Goal: Task Accomplishment & Management: Manage account settings

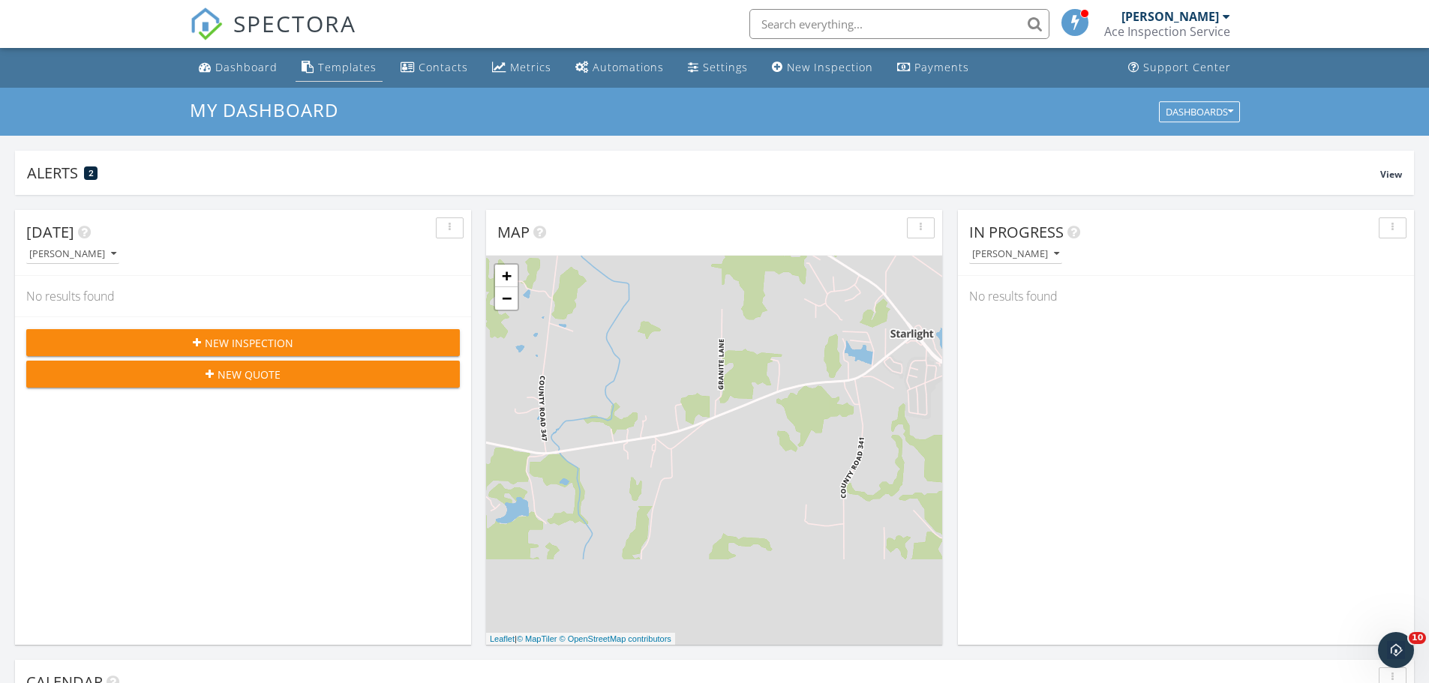
click at [352, 76] on link "Templates" at bounding box center [338, 68] width 87 height 28
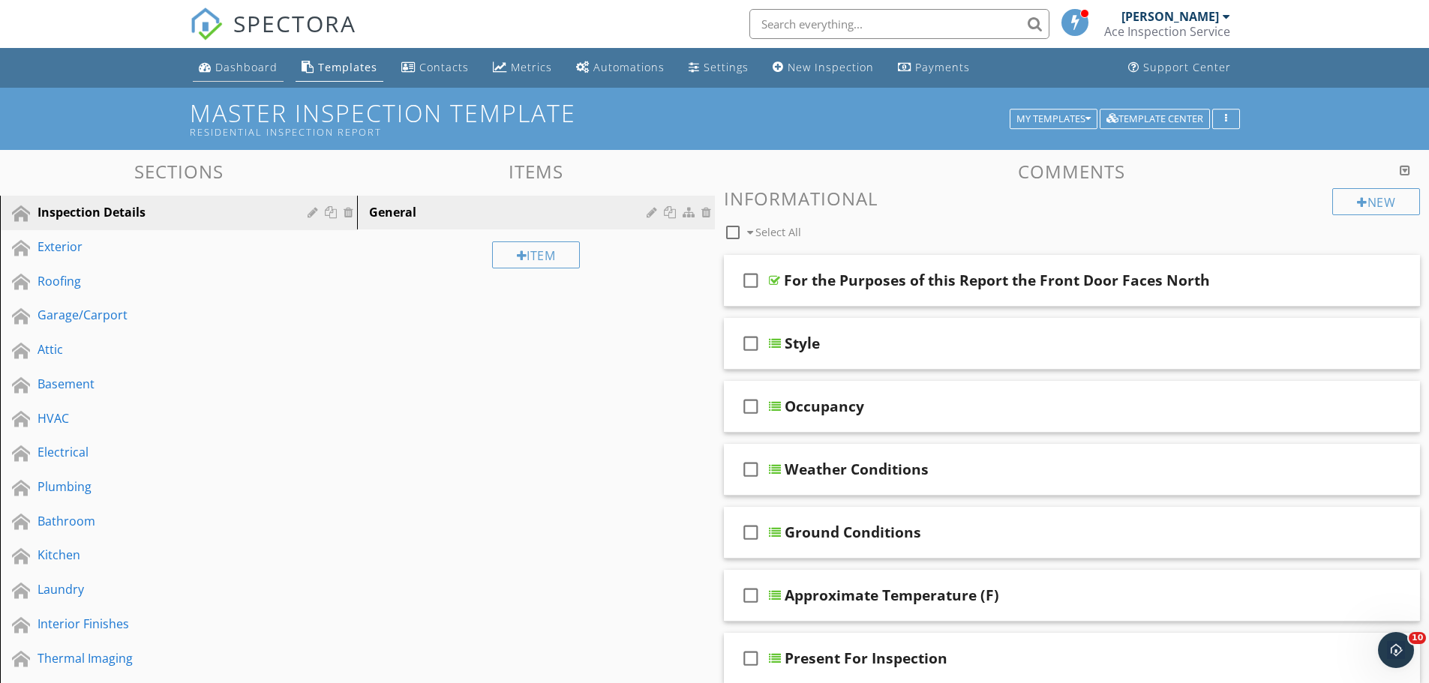
click at [256, 58] on link "Dashboard" at bounding box center [238, 68] width 91 height 28
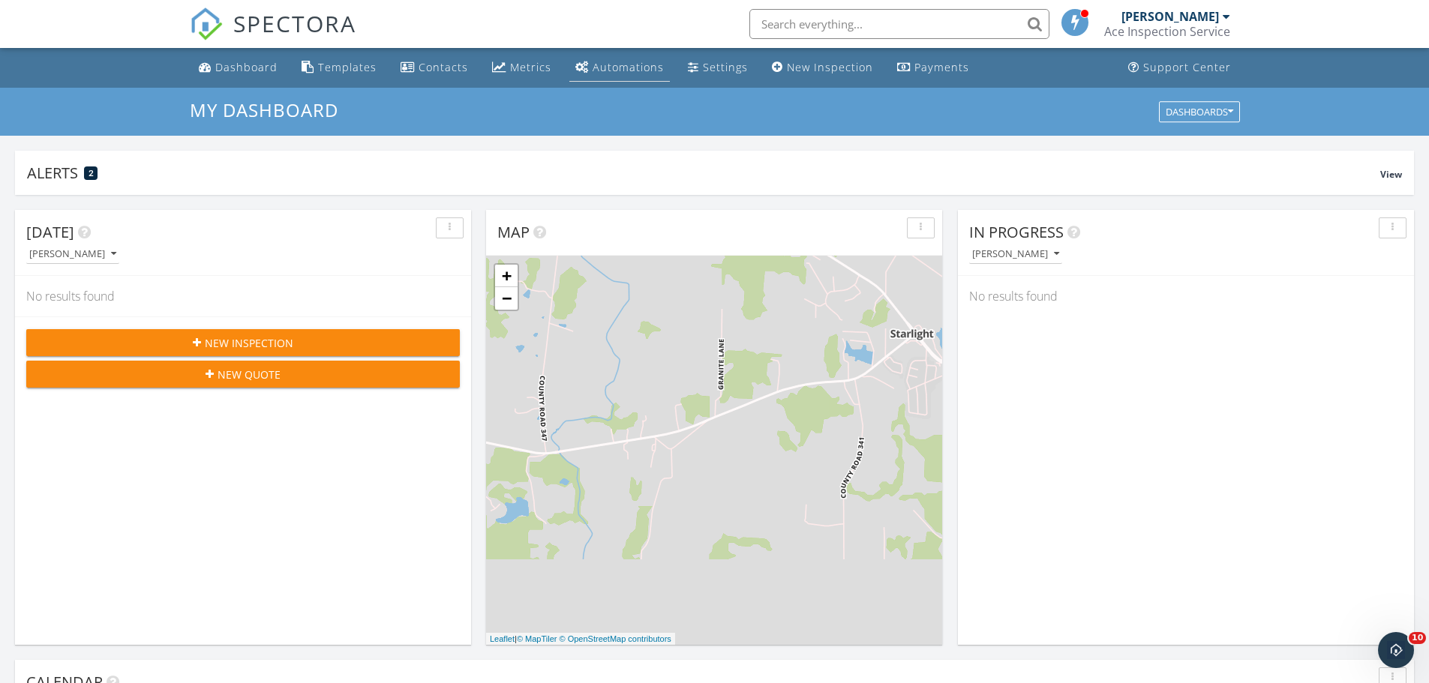
click at [613, 63] on div "Automations" at bounding box center [627, 67] width 71 height 14
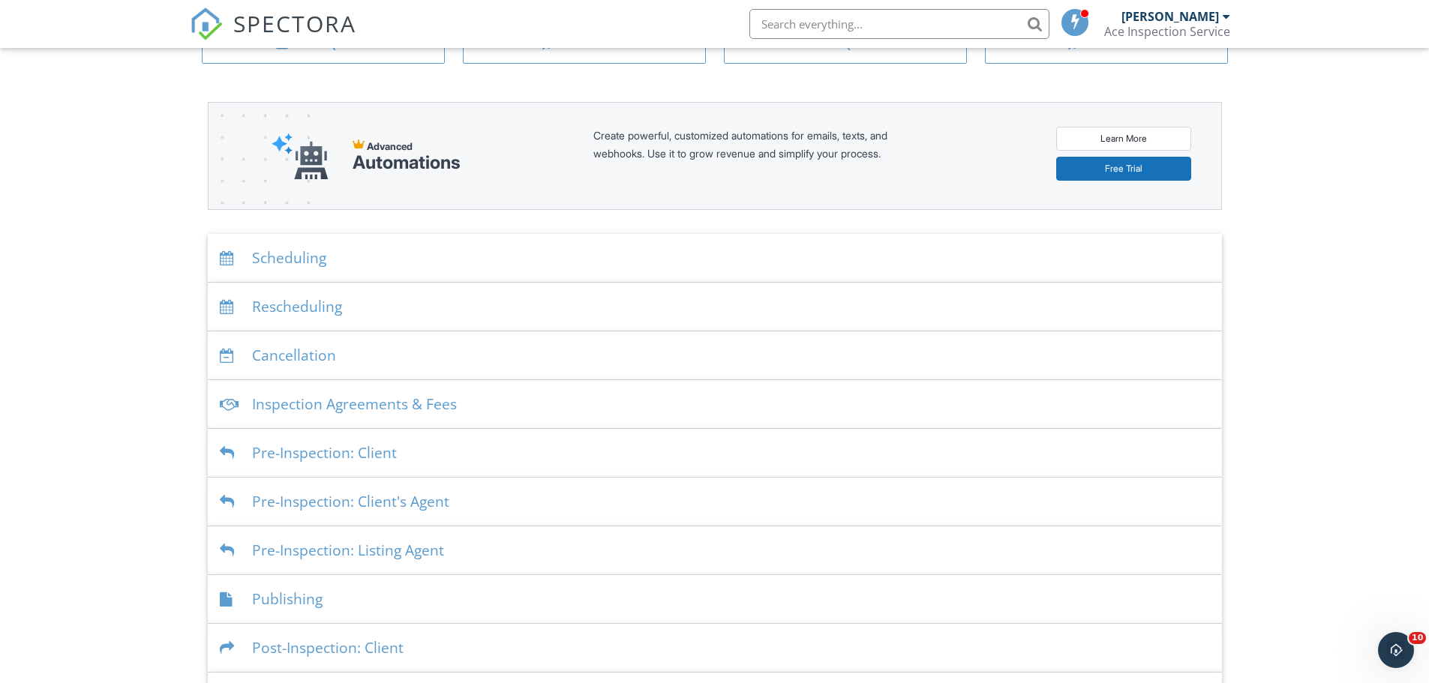
scroll to position [1, 0]
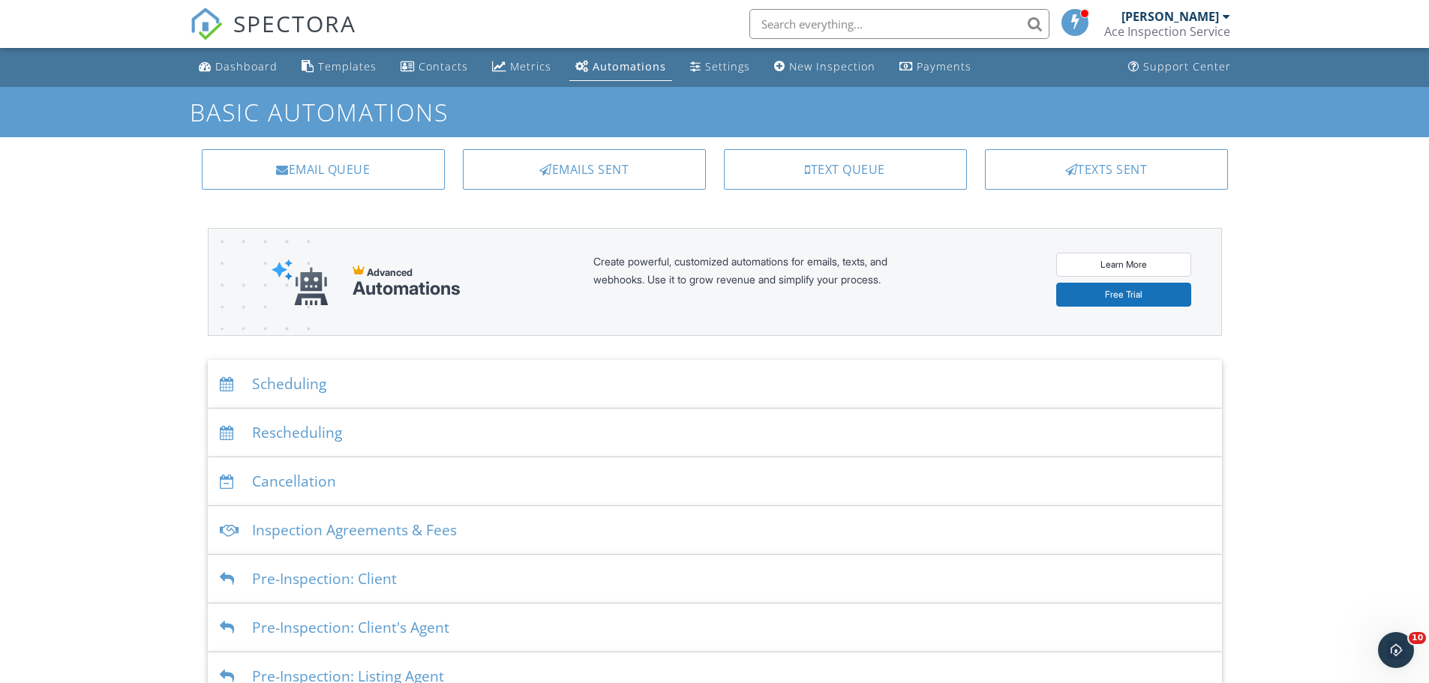
click at [442, 379] on div "Scheduling" at bounding box center [715, 384] width 1014 height 49
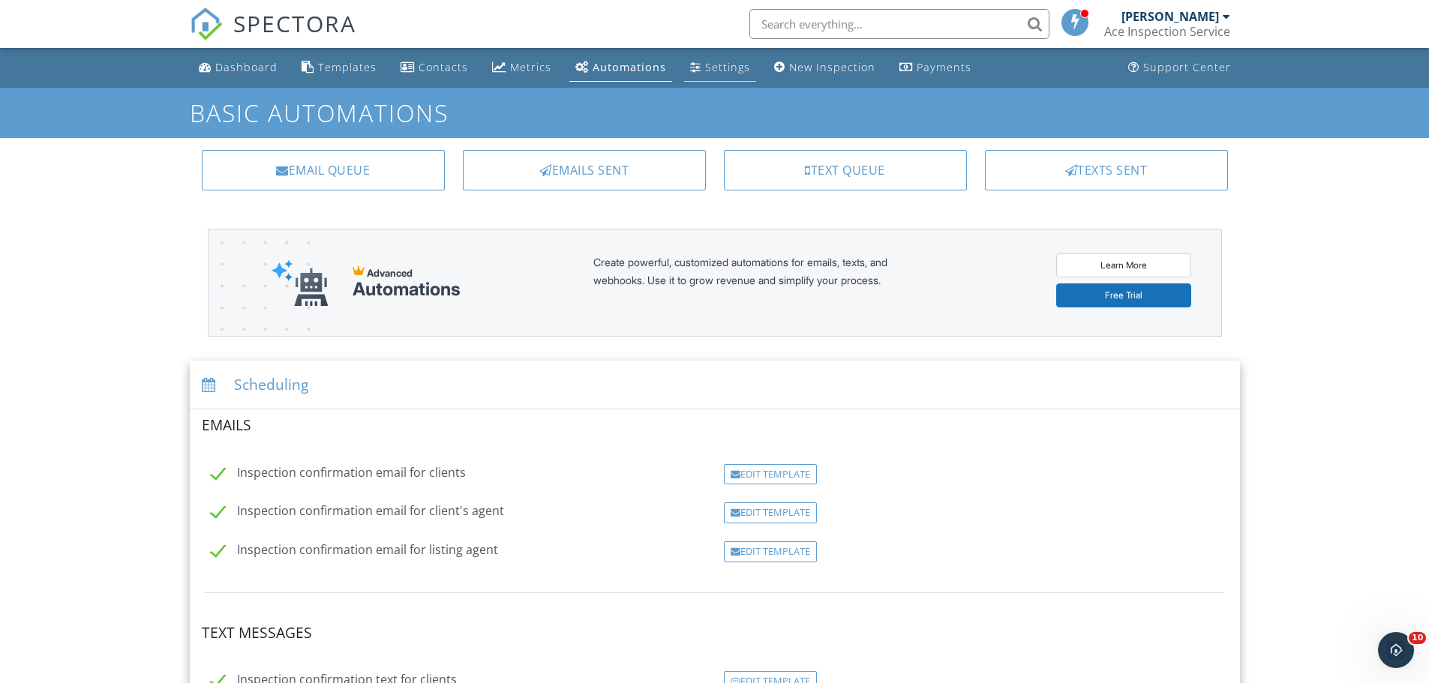
click at [714, 71] on div "Settings" at bounding box center [727, 67] width 45 height 14
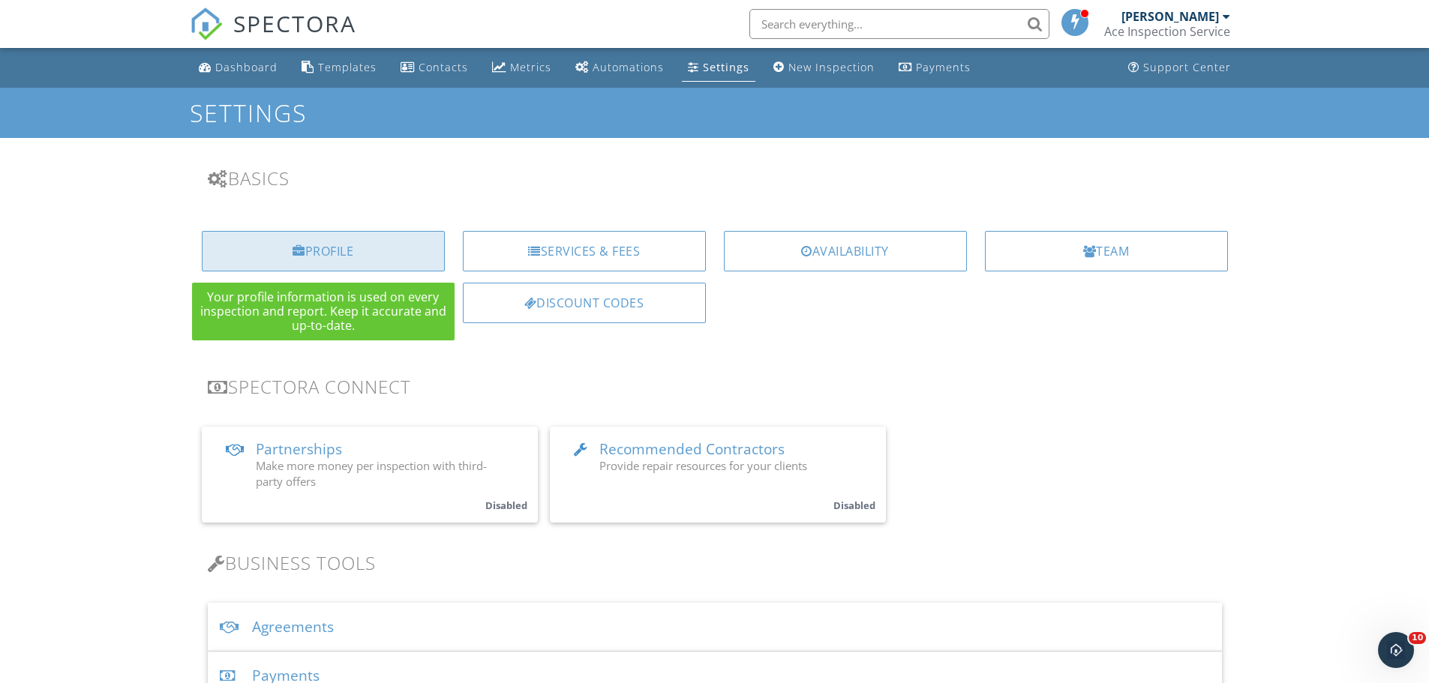
click at [435, 253] on div "Profile" at bounding box center [323, 251] width 243 height 40
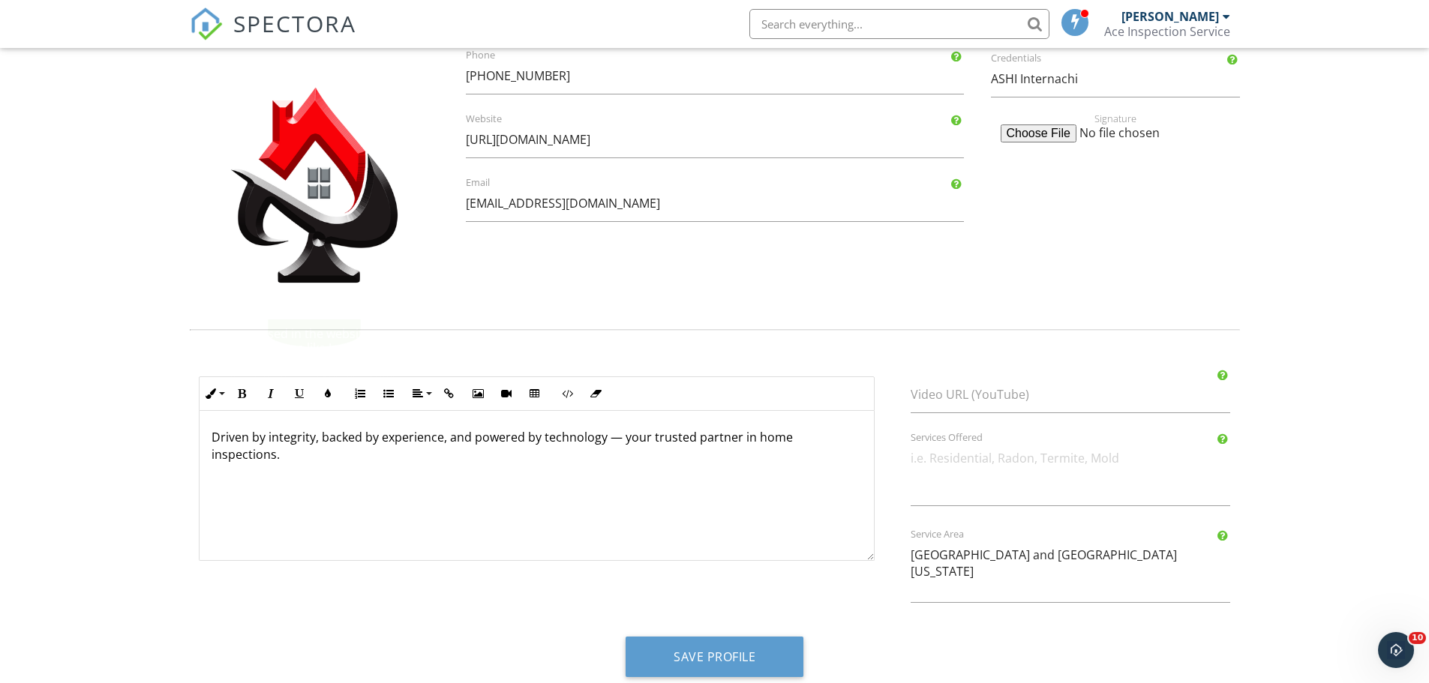
scroll to position [510, 0]
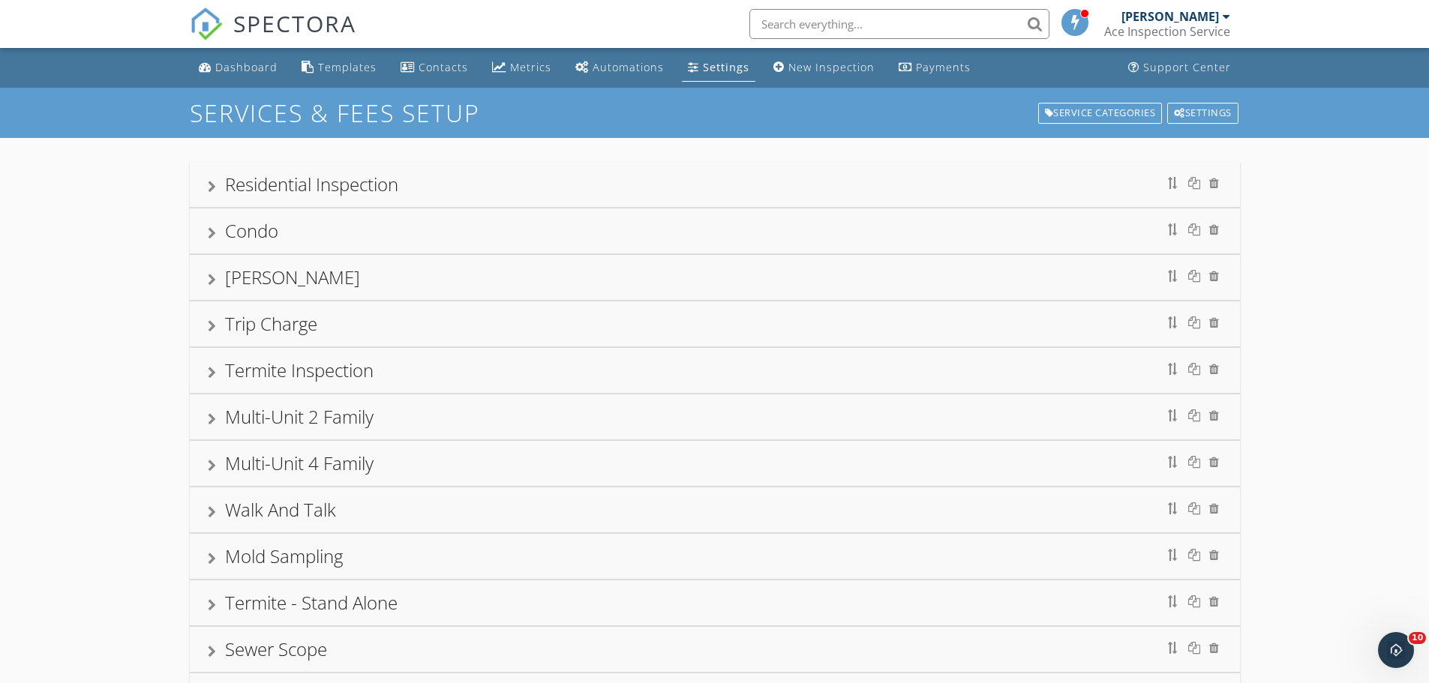
click at [214, 178] on div "Residential Inspection" at bounding box center [715, 184] width 1014 height 27
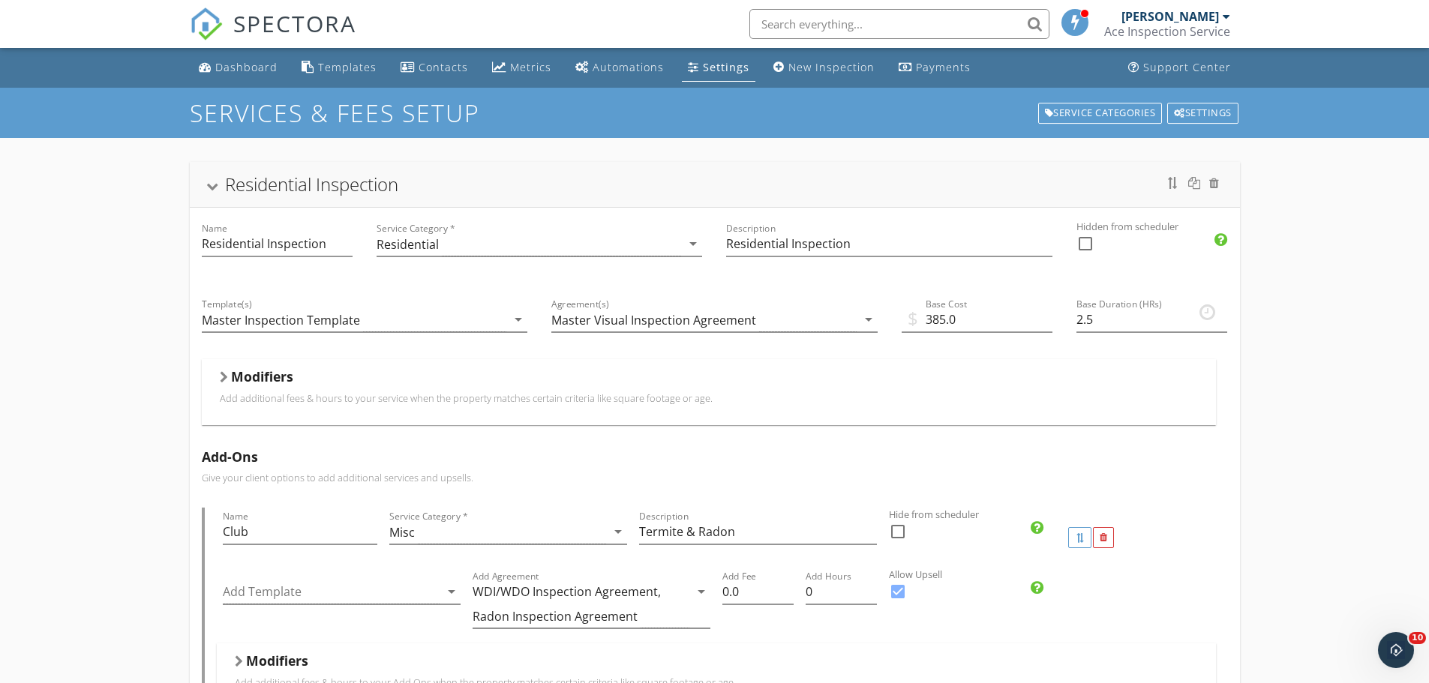
scroll to position [75, 0]
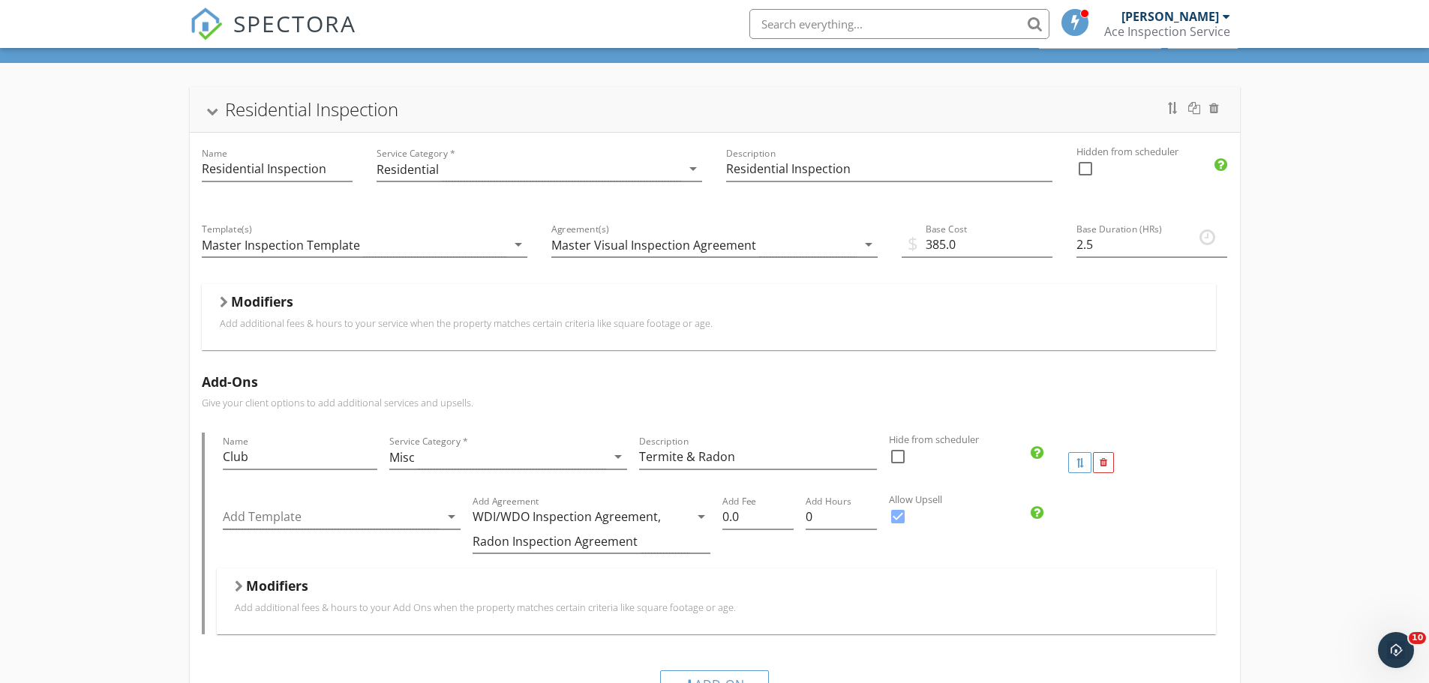
click at [904, 517] on div at bounding box center [897, 516] width 25 height 25
checkbox input "false"
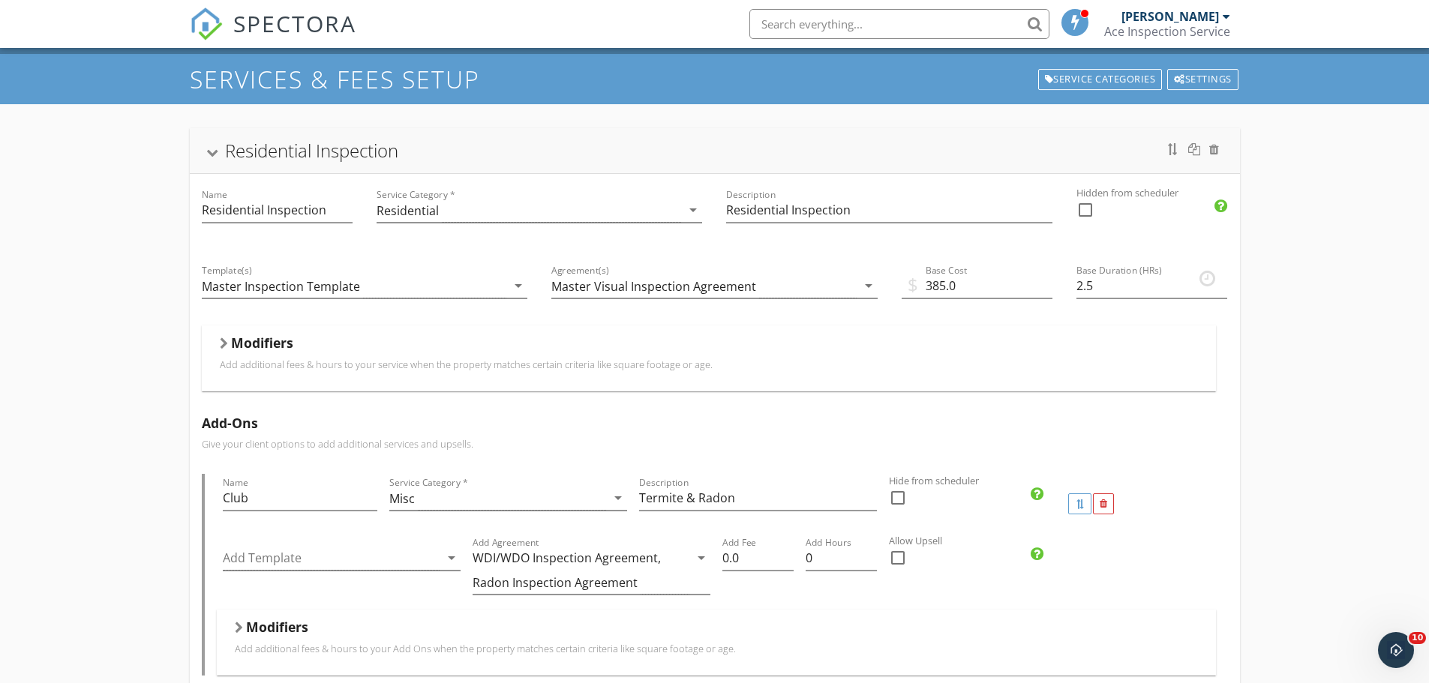
scroll to position [0, 0]
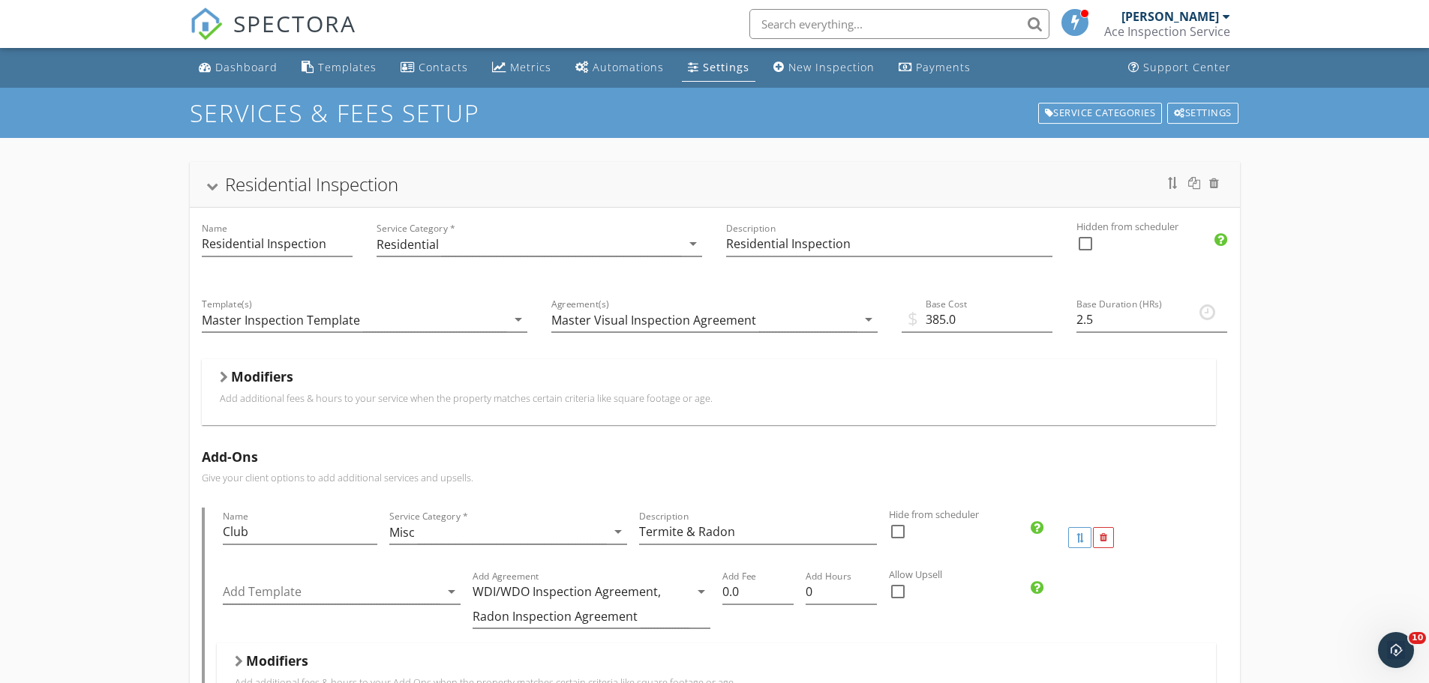
click at [703, 72] on div "Settings" at bounding box center [726, 67] width 46 height 14
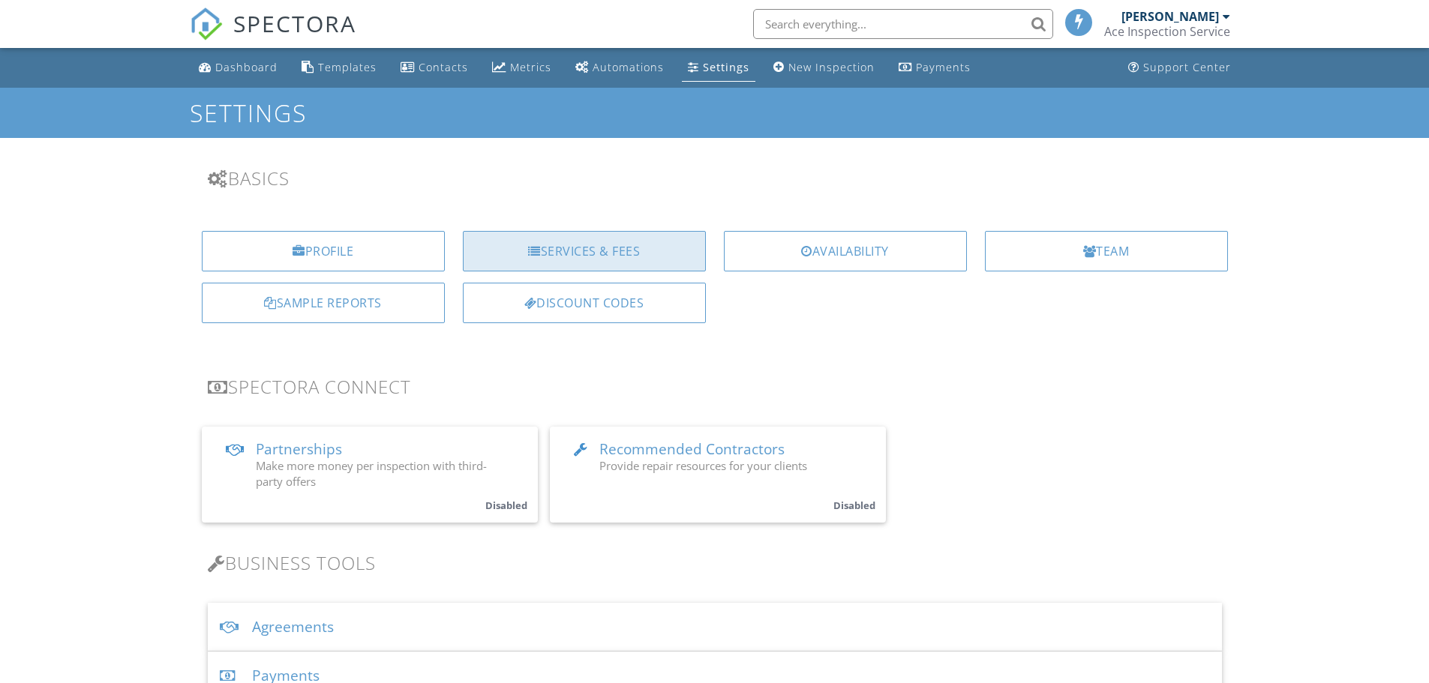
click at [627, 261] on div "Services & Fees" at bounding box center [584, 251] width 243 height 40
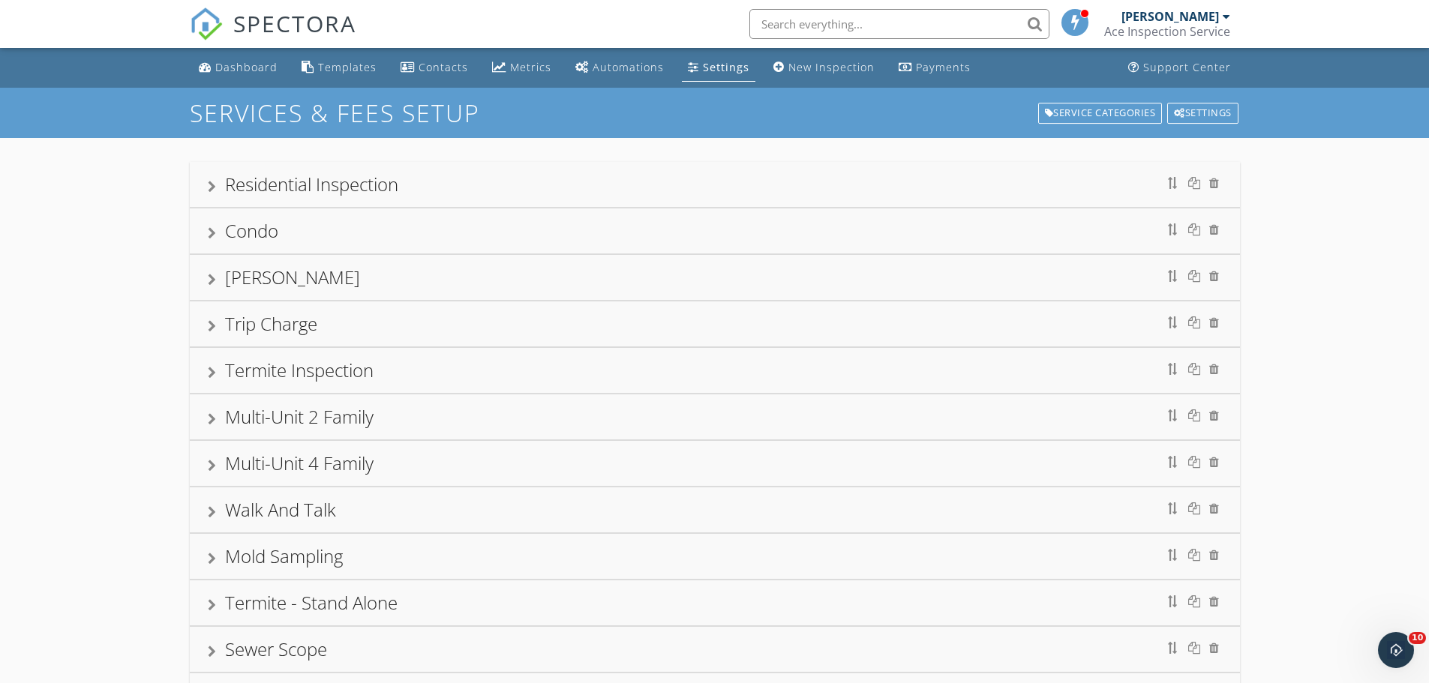
click at [208, 187] on div at bounding box center [212, 187] width 8 height 12
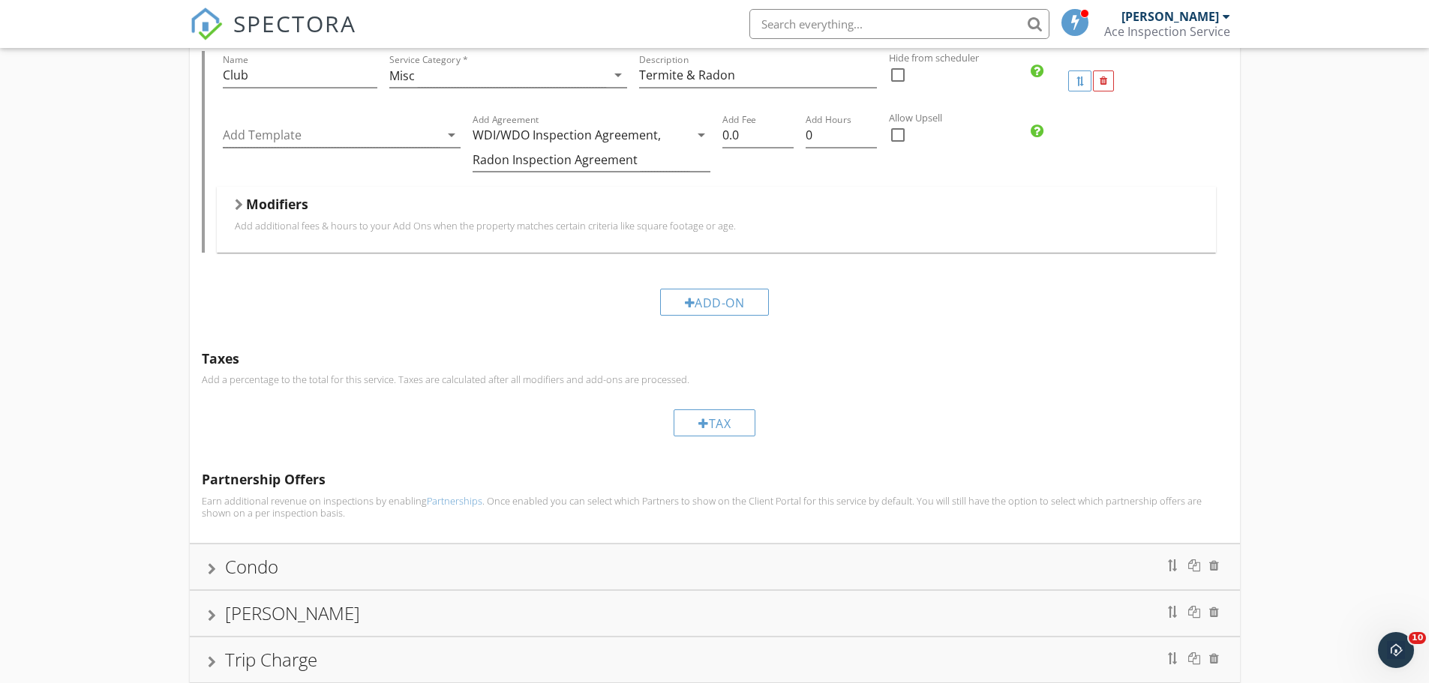
scroll to position [600, 0]
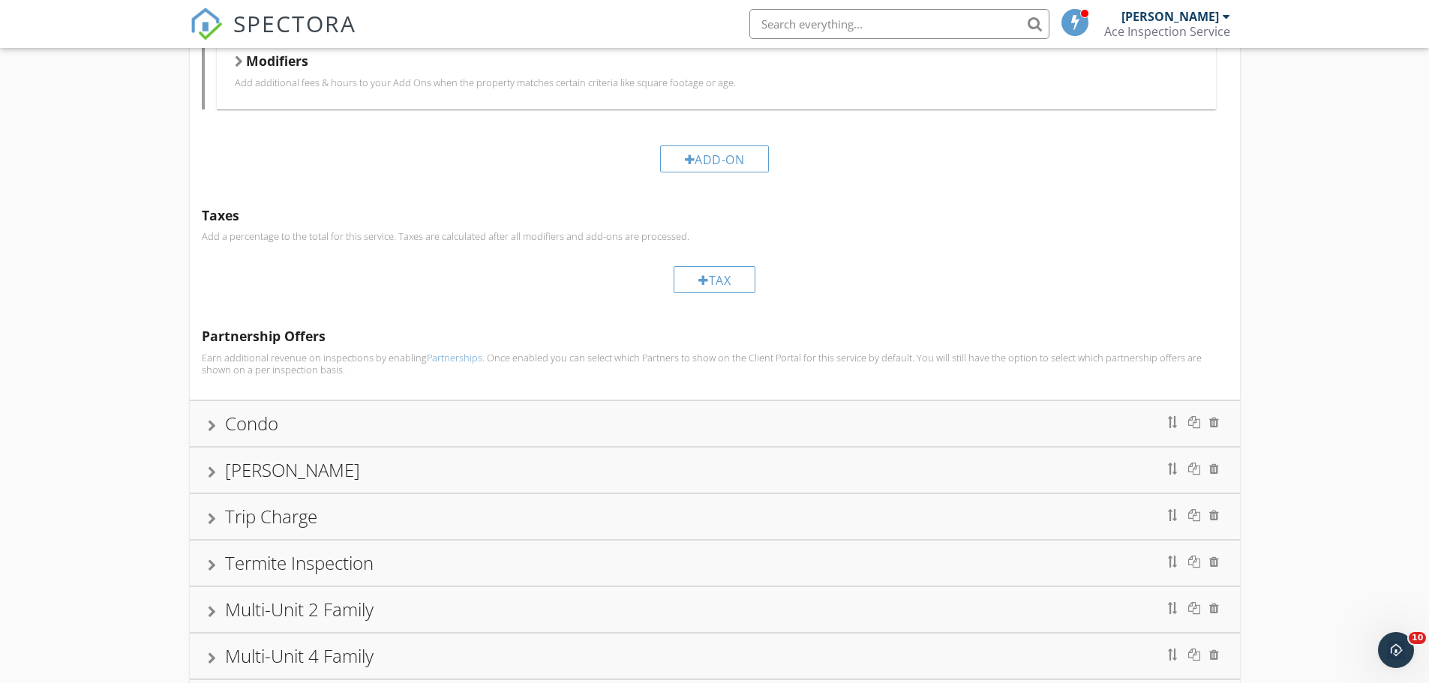
click at [208, 432] on div "Condo" at bounding box center [715, 423] width 1014 height 27
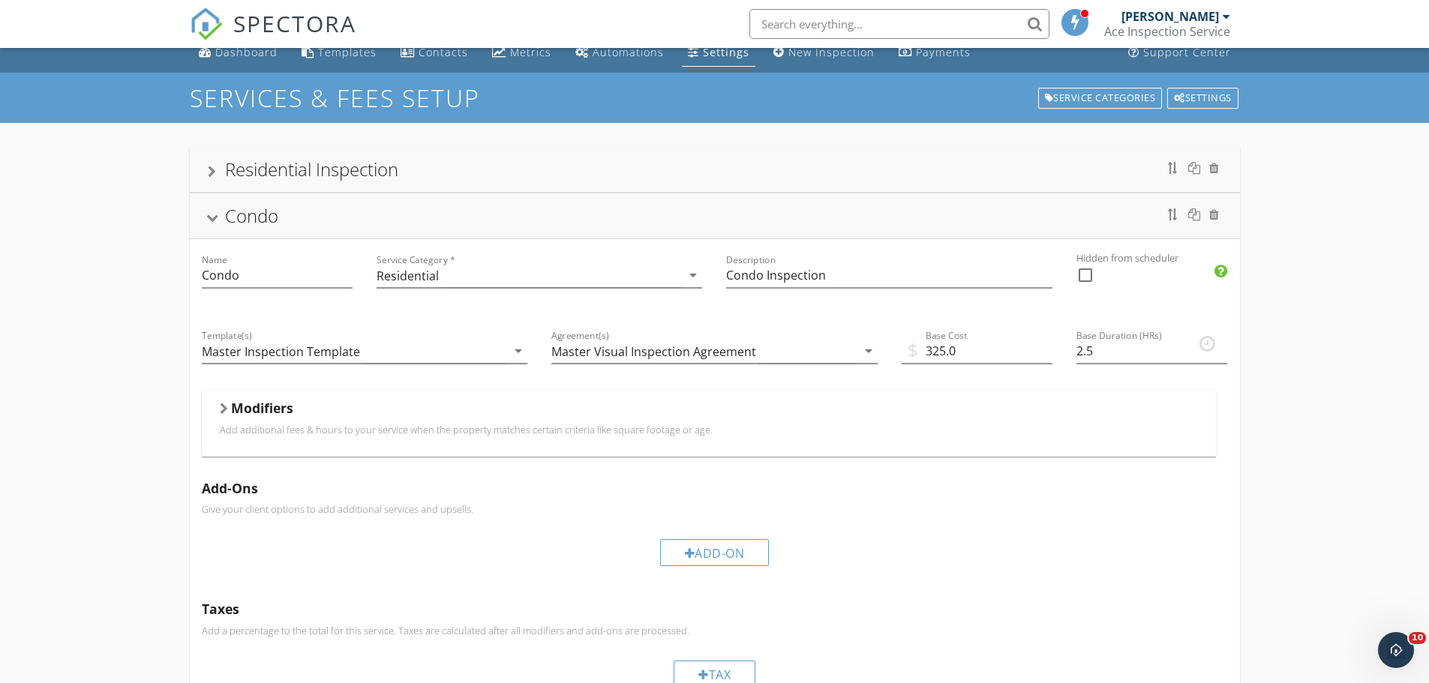
scroll to position [0, 0]
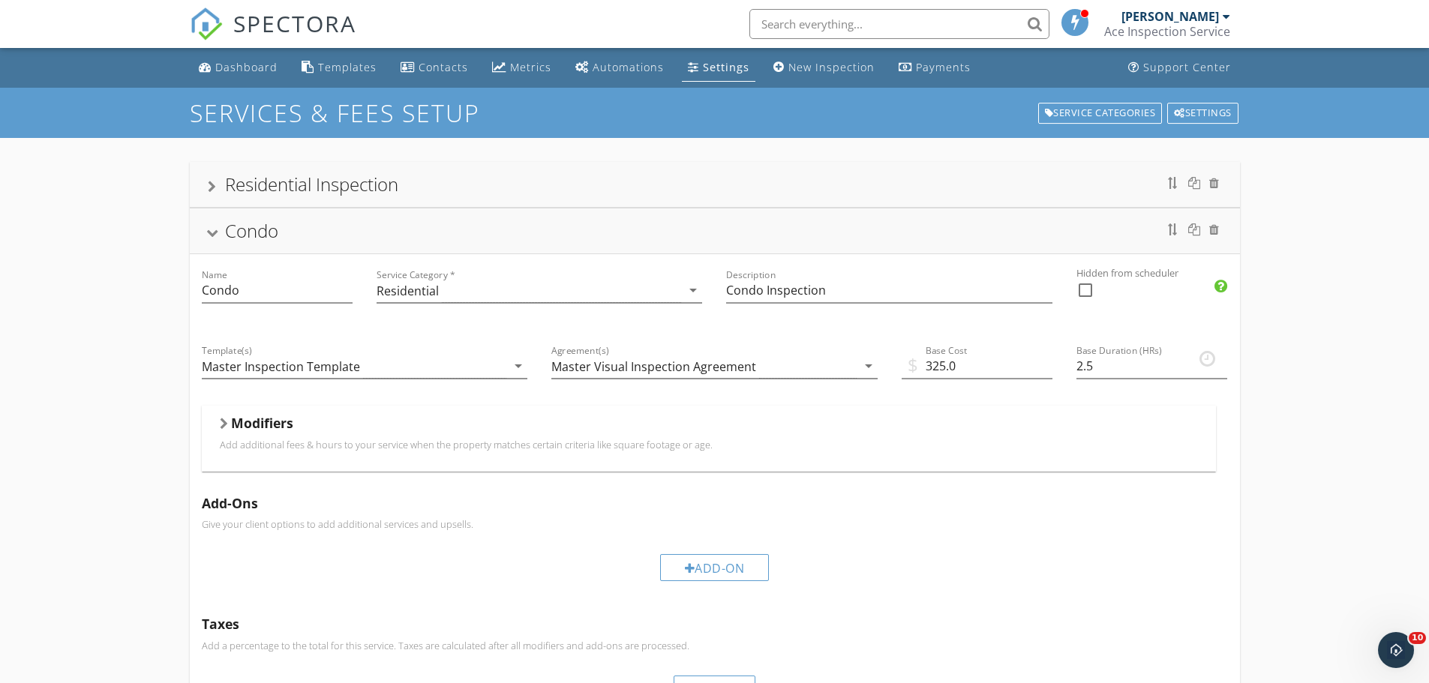
click at [205, 193] on div "Residential Inspection" at bounding box center [715, 184] width 1050 height 45
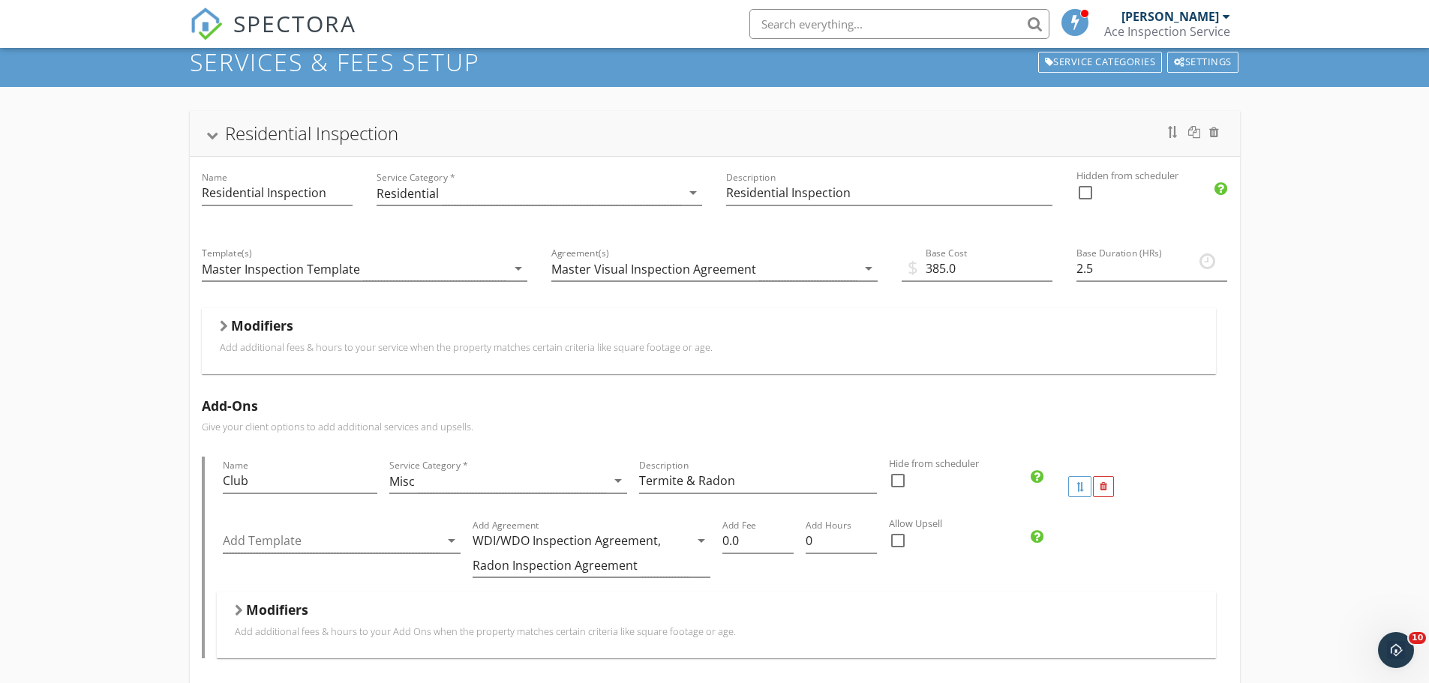
scroll to position [75, 0]
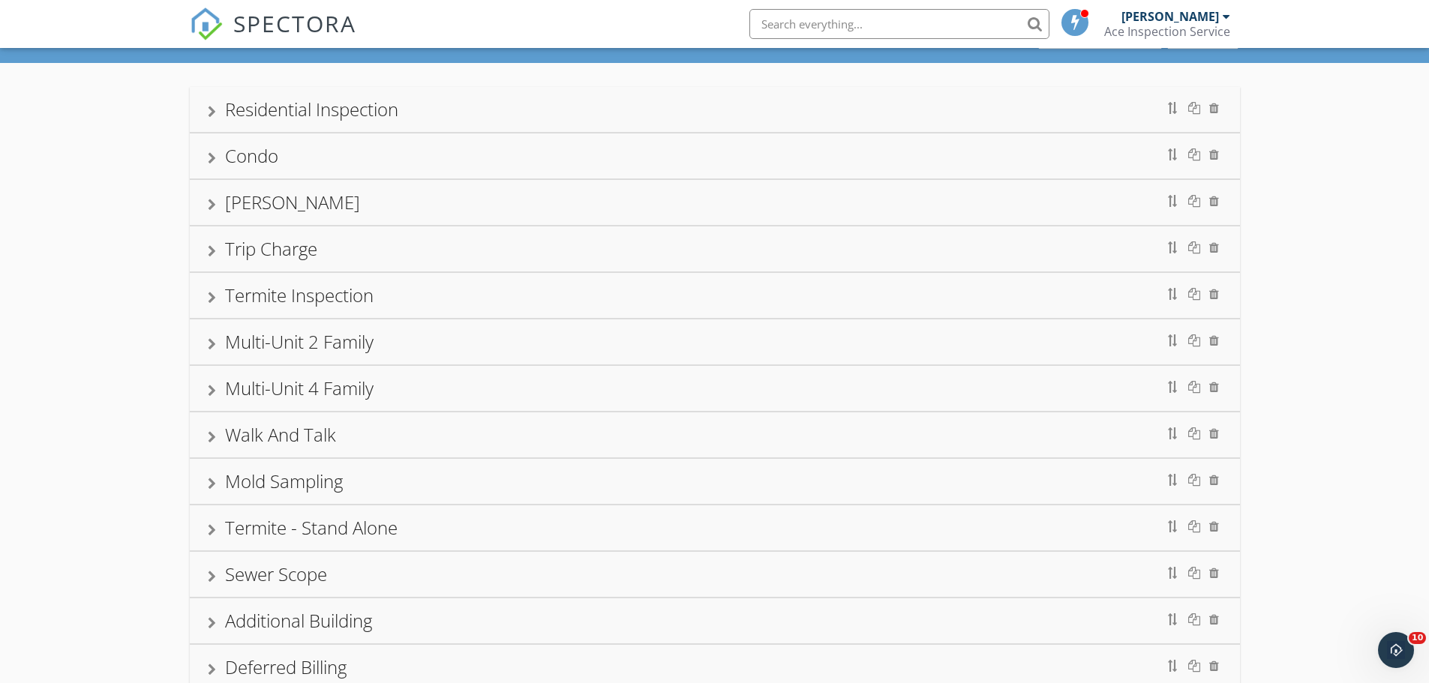
click at [211, 112] on div at bounding box center [212, 112] width 8 height 12
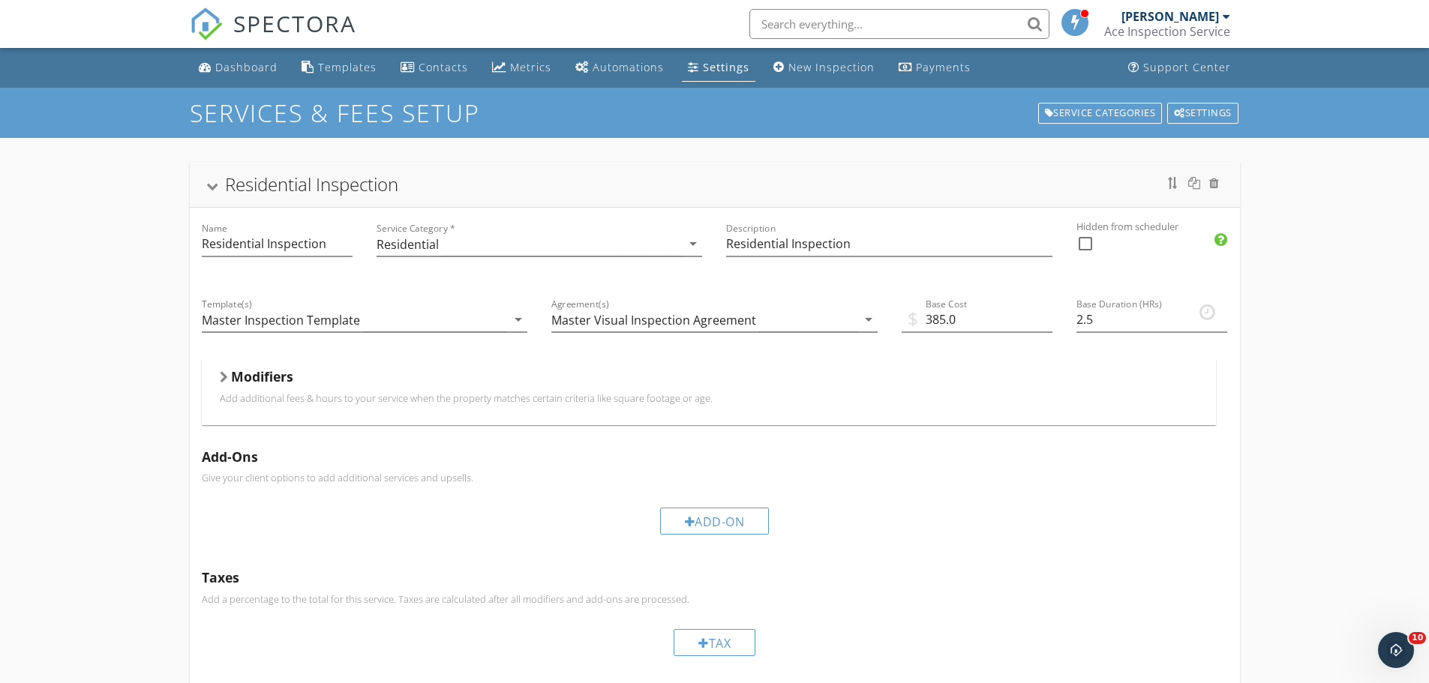
click at [273, 22] on span "SPECTORA" at bounding box center [294, 22] width 123 height 31
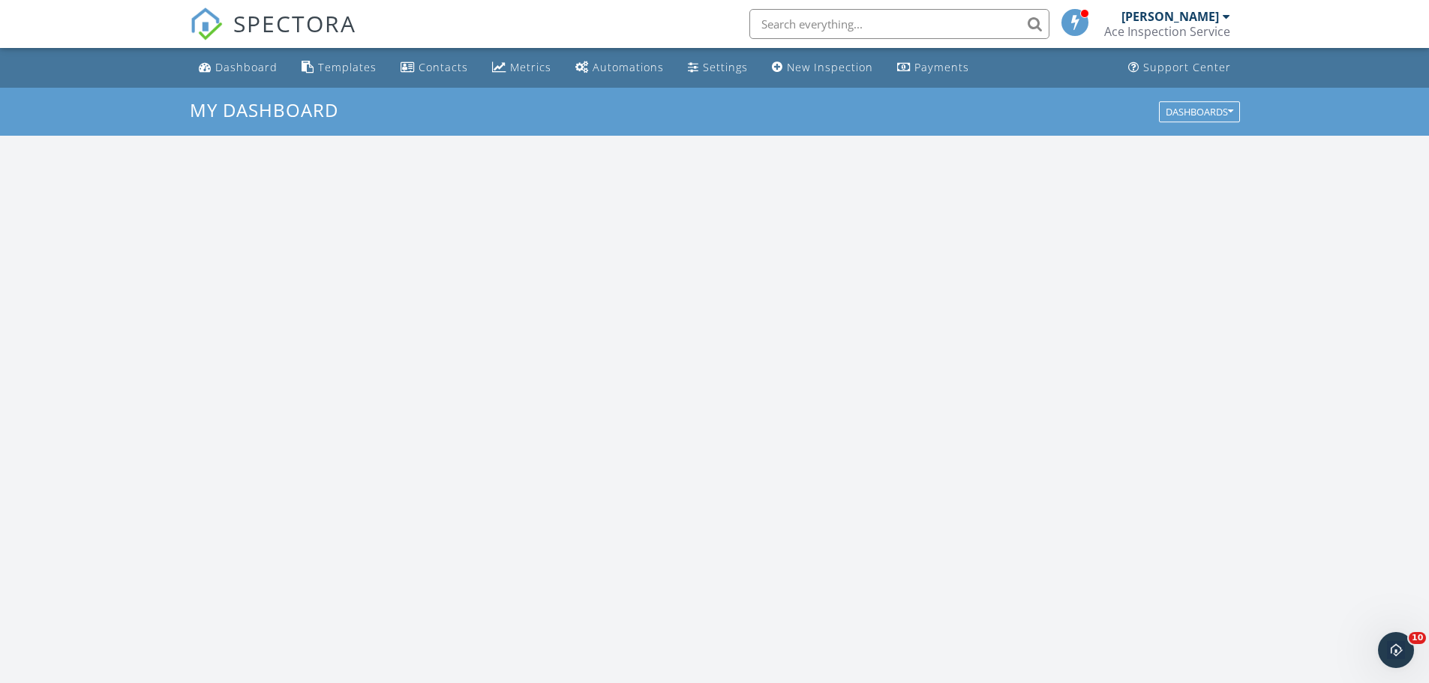
scroll to position [1388, 1452]
